Goal: Task Accomplishment & Management: Manage account settings

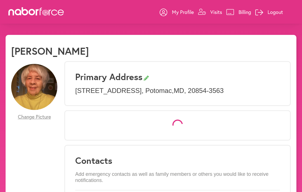
select select "*"
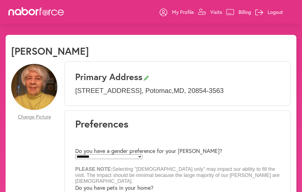
click at [214, 9] on p "Visits" at bounding box center [216, 12] width 12 height 7
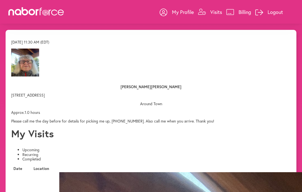
scroll to position [0, 0]
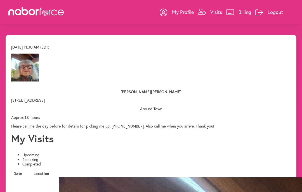
click at [287, 115] on div "close [DATE] 11:30 AM (EDT) [PERSON_NAME] [STREET_ADDRESS] Around Town Approx. …" at bounding box center [150, 87] width 279 height 84
click at [290, 119] on div "close [DATE] 11:30 AM (EDT) [PERSON_NAME] [STREET_ADDRESS] Around Town Approx. …" at bounding box center [150, 87] width 279 height 84
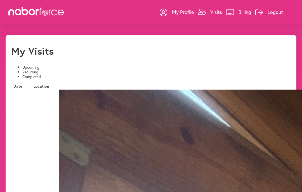
scroll to position [0, 0]
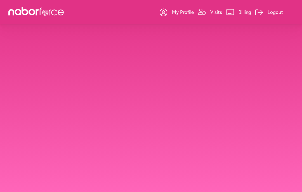
select select "********"
select select "**"
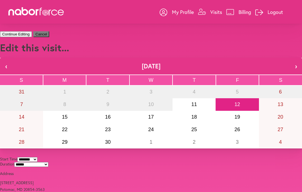
click at [32, 37] on button "Continue Editing" at bounding box center [16, 34] width 32 height 6
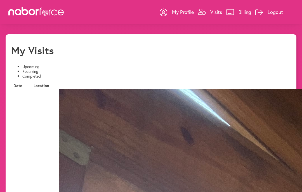
scroll to position [0, 121]
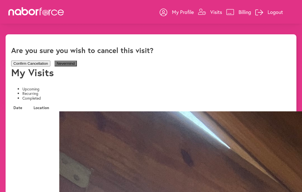
click at [50, 66] on button "Confirm Cancellation" at bounding box center [30, 64] width 39 height 6
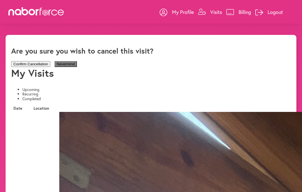
click at [50, 66] on button "Confirm Cancellation" at bounding box center [30, 64] width 39 height 6
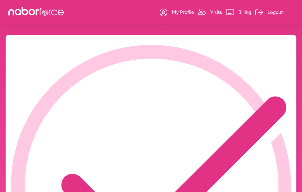
click at [285, 16] on icon "close" at bounding box center [291, 10] width 12 height 12
